Goal: Check status

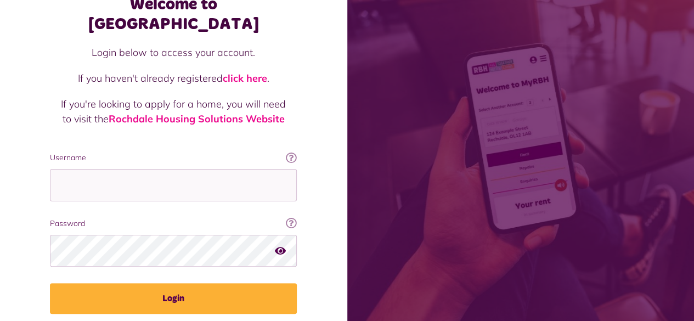
scroll to position [100, 0]
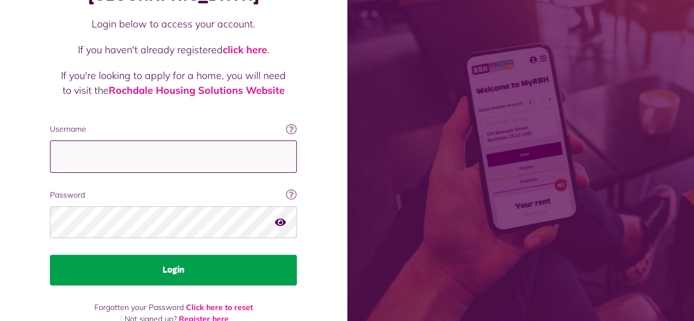
type input "**********"
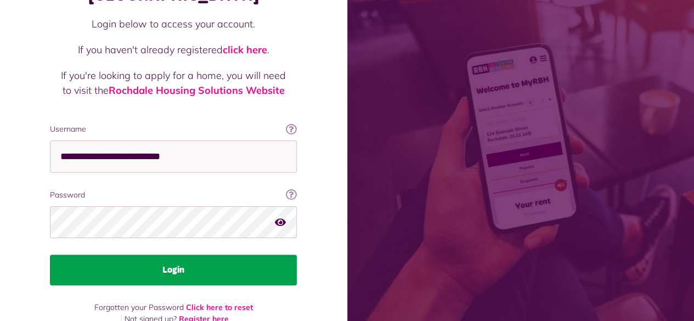
click at [114, 254] on button "Login" at bounding box center [173, 269] width 247 height 31
click at [168, 254] on button "Login" at bounding box center [173, 269] width 247 height 31
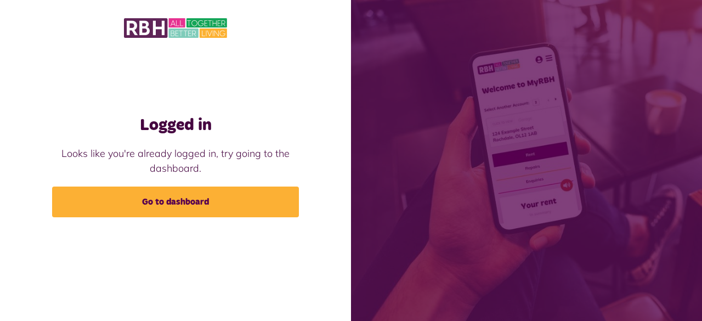
click at [206, 214] on link "Go to dashboard" at bounding box center [175, 201] width 247 height 31
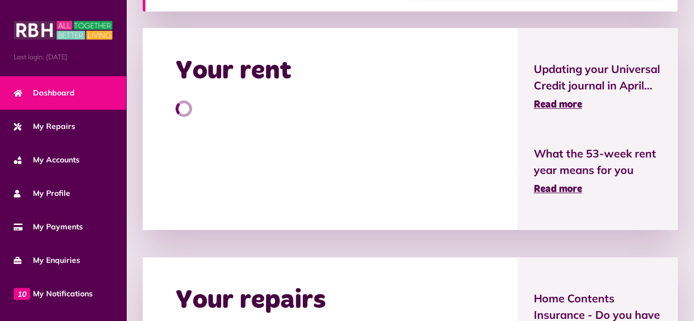
scroll to position [247, 0]
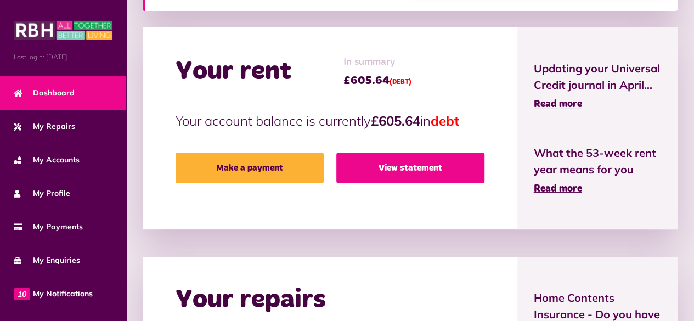
click at [394, 171] on link "View statement" at bounding box center [410, 167] width 148 height 31
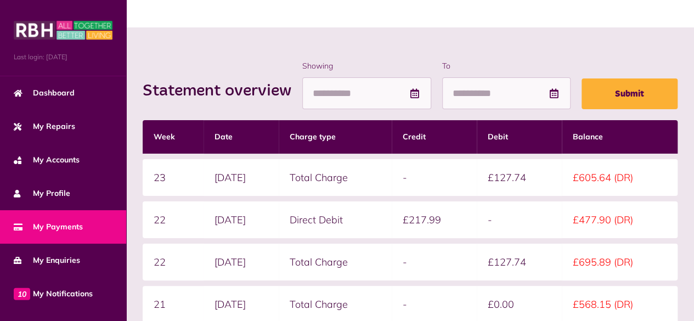
scroll to position [105, 0]
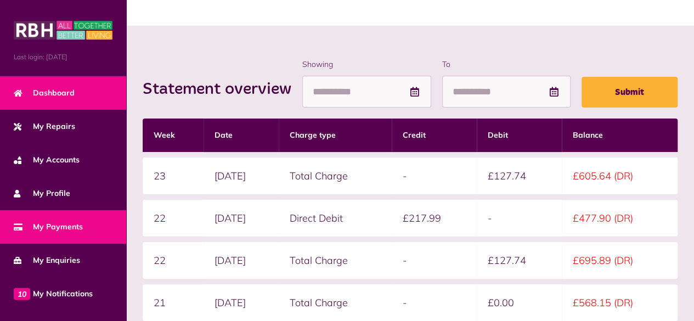
click at [56, 92] on span "Dashboard" at bounding box center [44, 93] width 61 height 12
